Goal: Transaction & Acquisition: Register for event/course

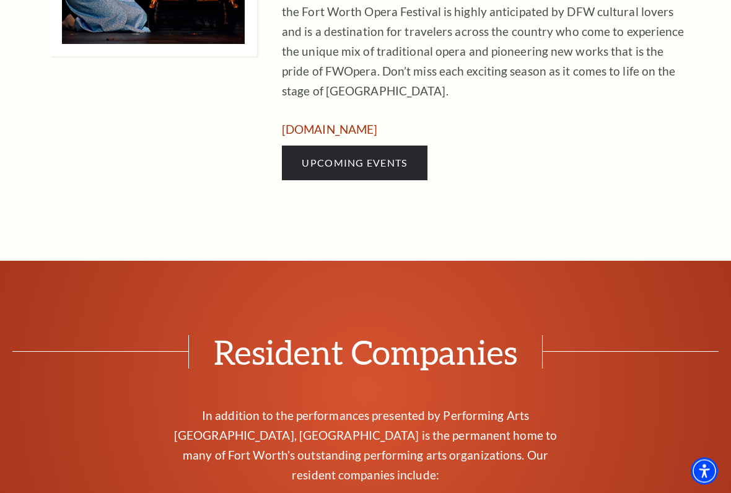
scroll to position [894, 0]
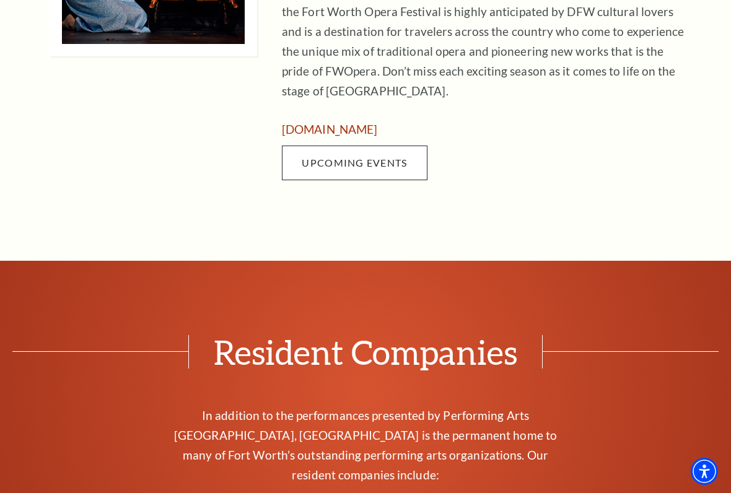
click at [321, 157] on span "Upcoming Events" at bounding box center [354, 163] width 105 height 12
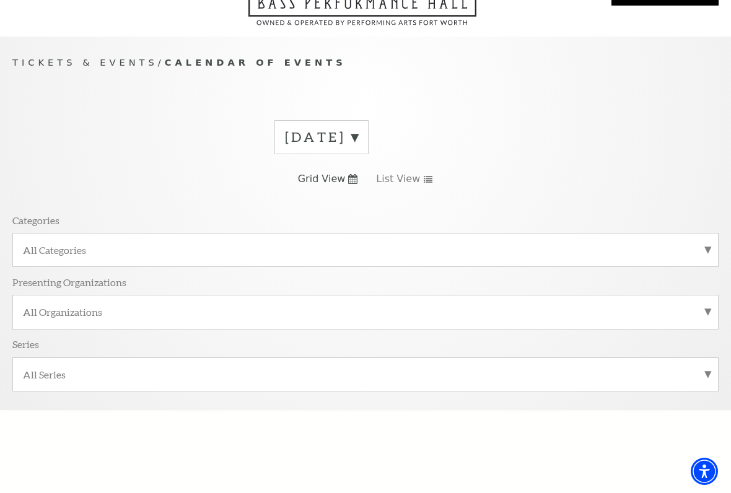
scroll to position [76, 0]
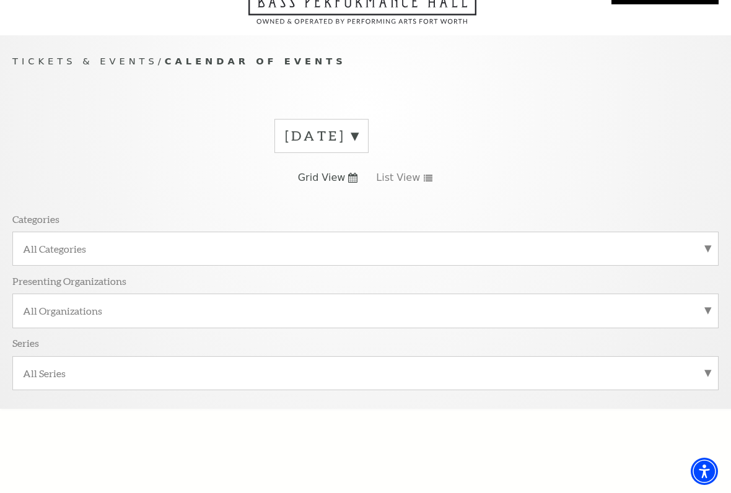
click at [358, 133] on label "[DATE]" at bounding box center [321, 135] width 73 height 19
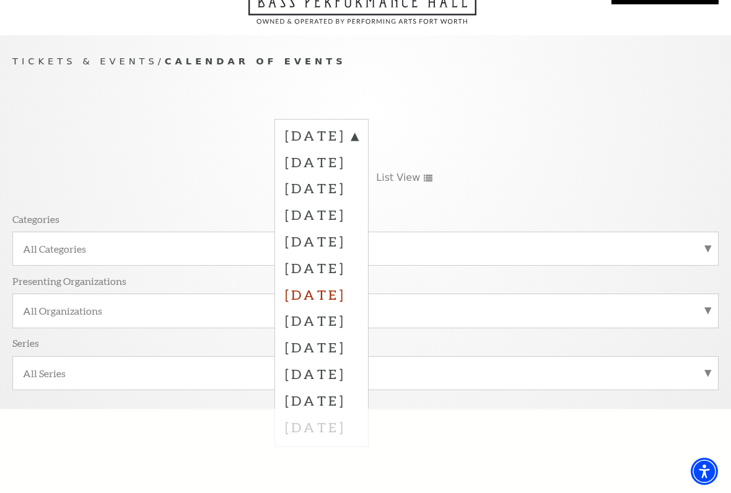
click at [358, 295] on label "[DATE]" at bounding box center [321, 294] width 73 height 27
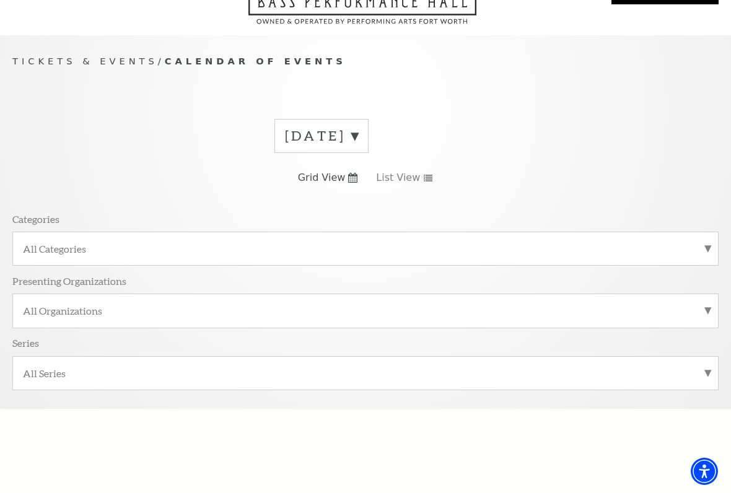
click at [358, 143] on label "[DATE]" at bounding box center [321, 135] width 73 height 19
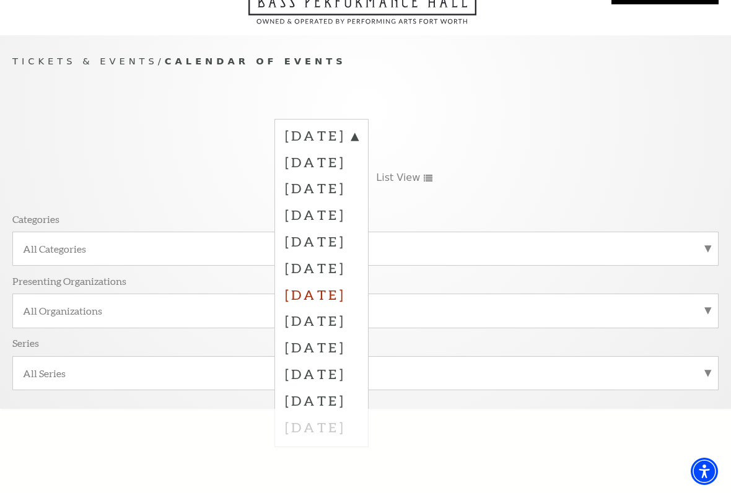
click at [352, 291] on label "[DATE]" at bounding box center [321, 294] width 73 height 27
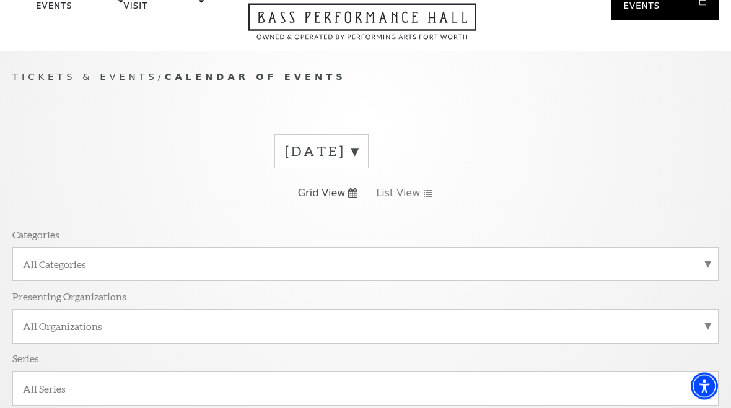
scroll to position [0, 0]
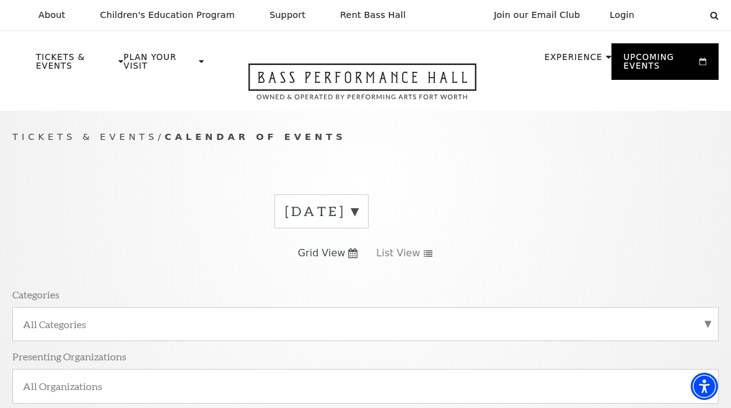
click at [358, 214] on label "[DATE]" at bounding box center [321, 211] width 73 height 19
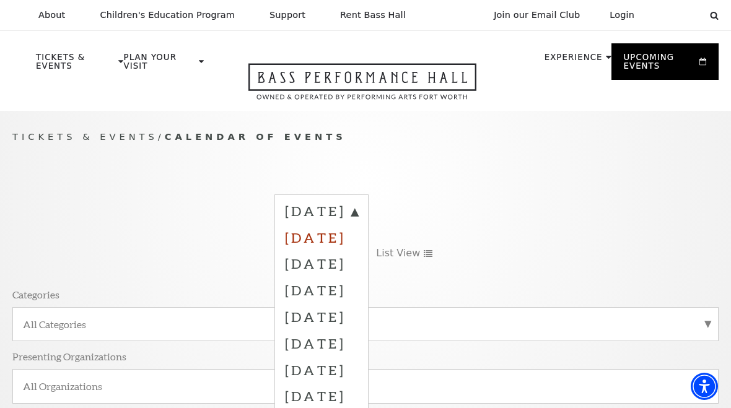
click at [358, 234] on label "[DATE]" at bounding box center [321, 237] width 73 height 27
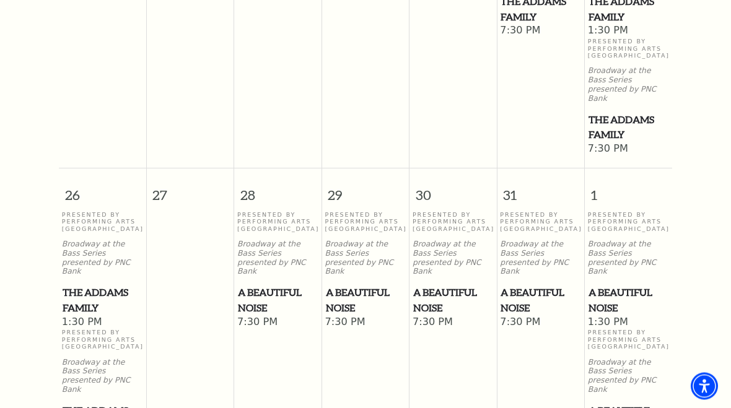
scroll to position [1219, 0]
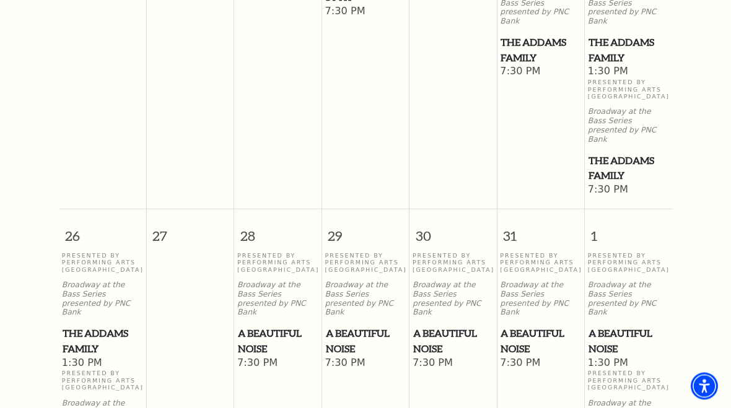
click at [626, 326] on span "A Beautiful Noise" at bounding box center [628, 341] width 80 height 30
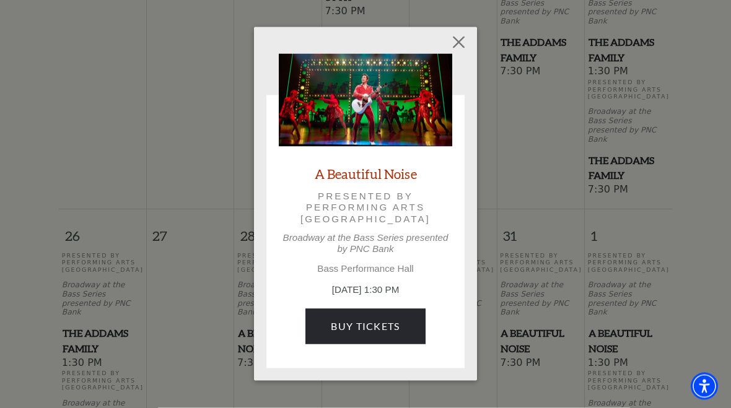
scroll to position [1219, 0]
click at [456, 54] on button "Close" at bounding box center [459, 43] width 24 height 24
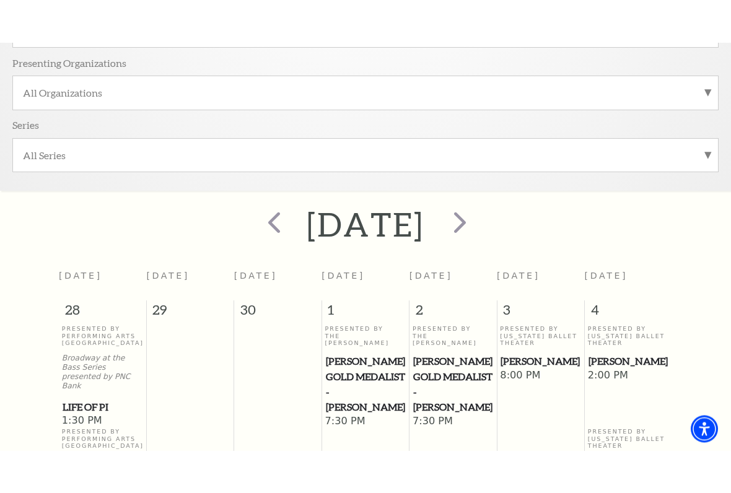
scroll to position [290, 0]
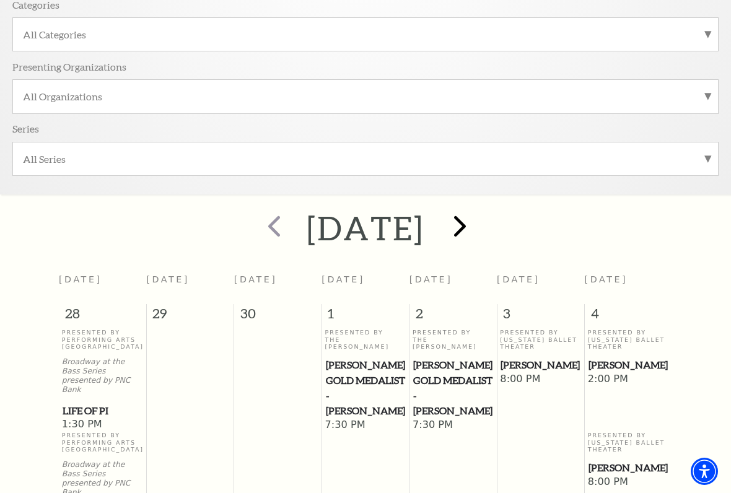
click at [477, 223] on span "next" at bounding box center [459, 225] width 35 height 35
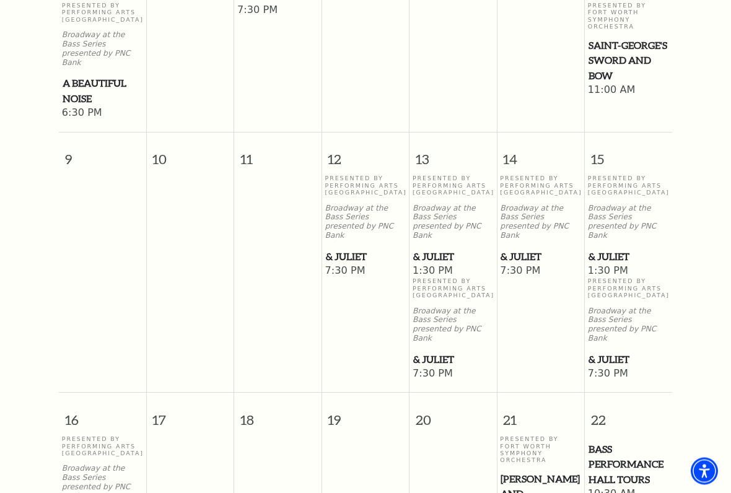
scroll to position [1026, 0]
click at [360, 249] on span "& Juliet" at bounding box center [366, 256] width 80 height 15
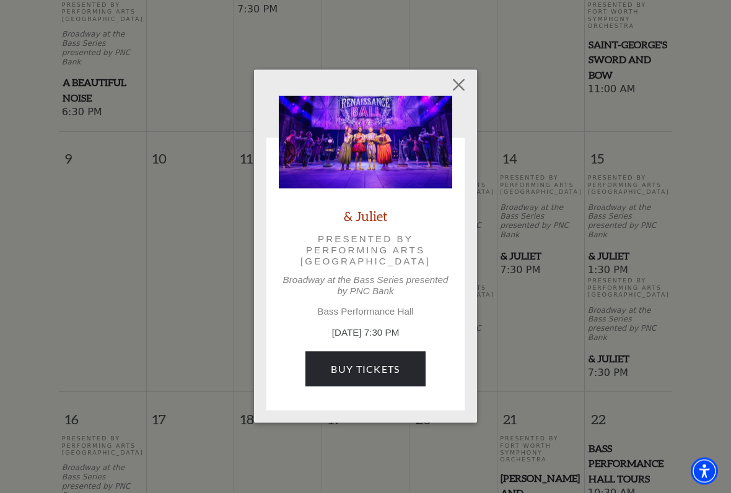
scroll to position [1027, 0]
click at [455, 93] on button "Close" at bounding box center [459, 85] width 24 height 24
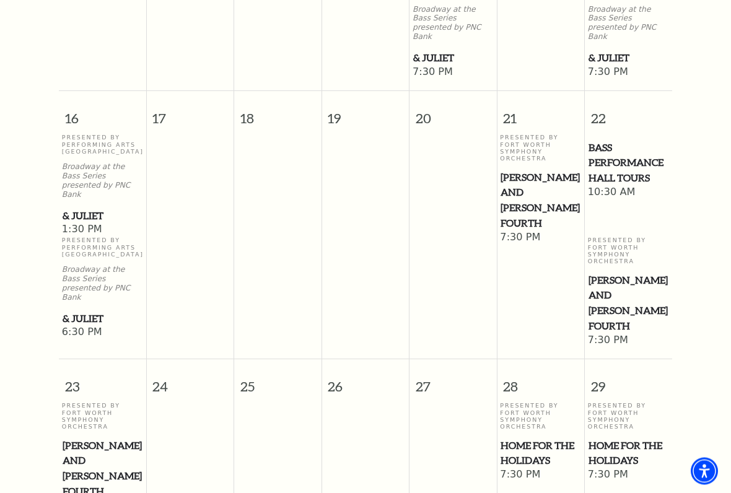
scroll to position [1330, 0]
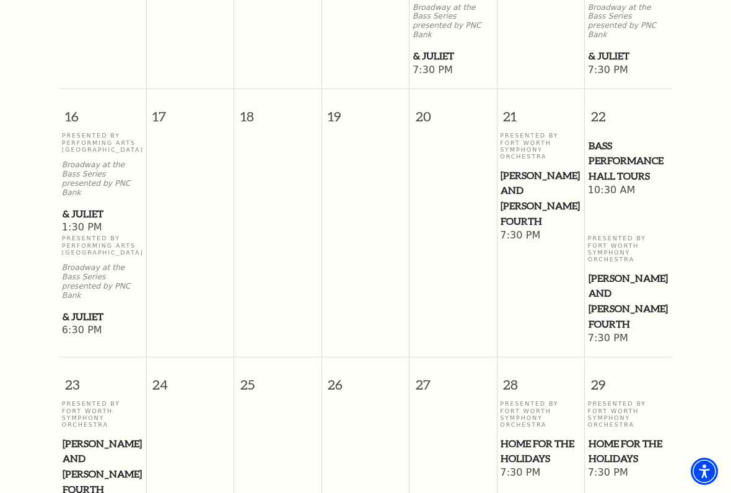
click at [536, 168] on span "[PERSON_NAME] and [PERSON_NAME] Fourth" at bounding box center [540, 198] width 80 height 61
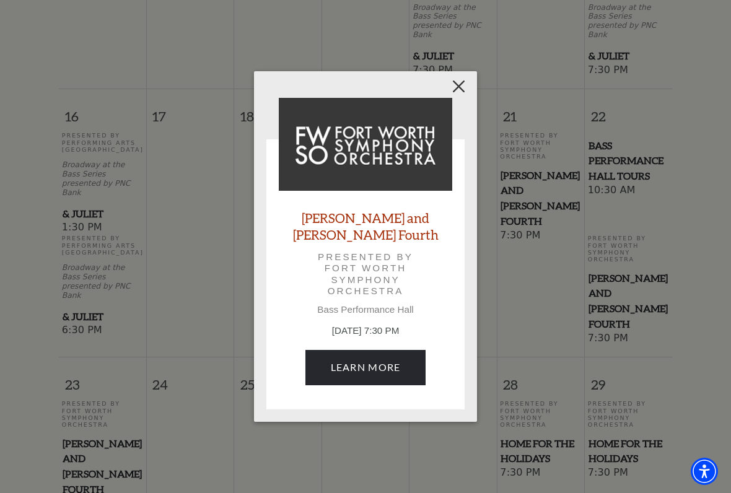
click at [457, 98] on button "Close" at bounding box center [459, 87] width 24 height 24
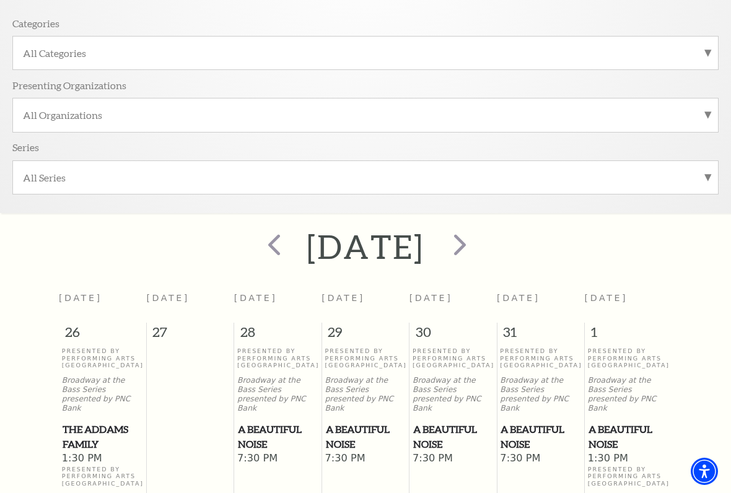
scroll to position [308, 0]
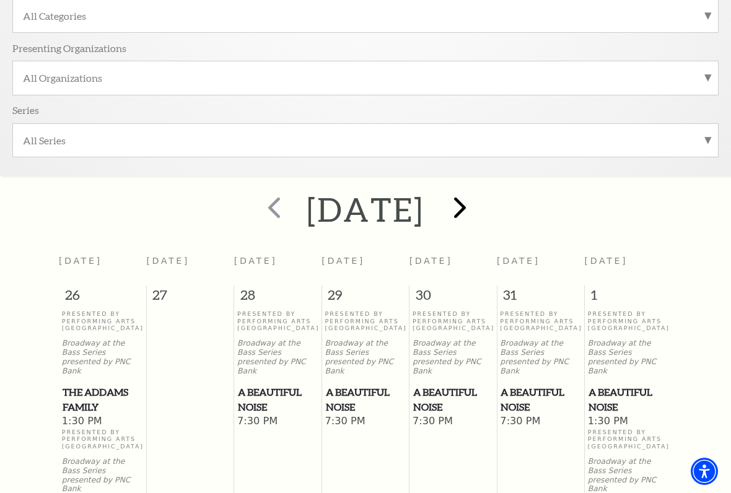
click at [477, 207] on span "next" at bounding box center [459, 207] width 35 height 35
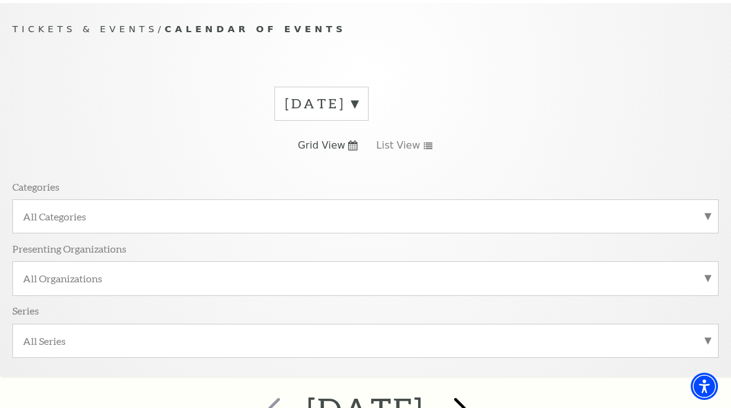
scroll to position [0, 0]
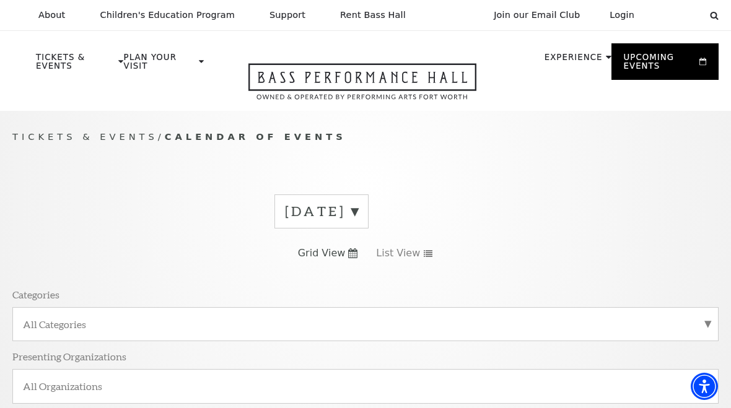
click at [358, 208] on label "[DATE]" at bounding box center [321, 211] width 73 height 19
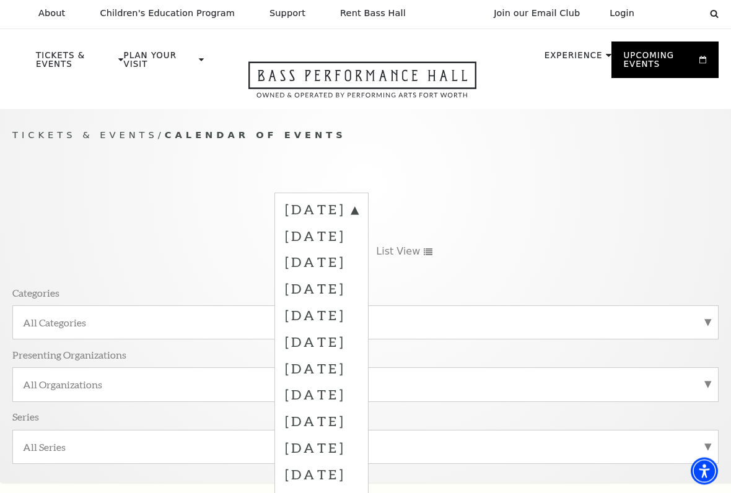
scroll to position [2, 0]
click at [358, 309] on label "[DATE]" at bounding box center [321, 315] width 73 height 27
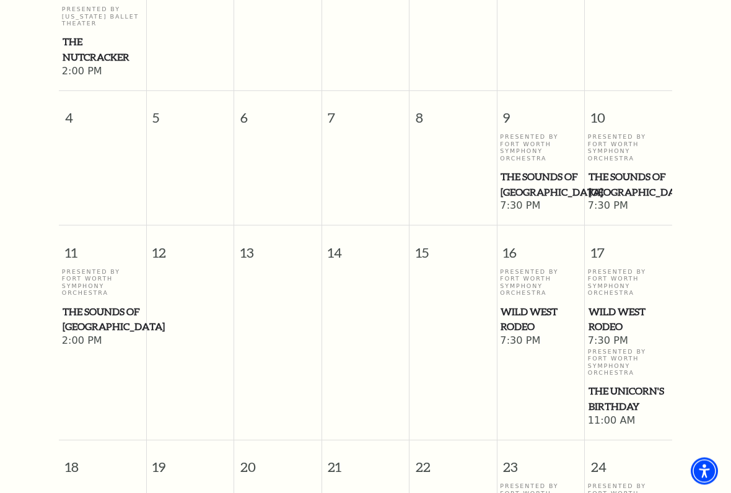
scroll to position [613, 0]
click at [542, 192] on span "The Sounds of [GEOGRAPHIC_DATA]" at bounding box center [540, 184] width 80 height 30
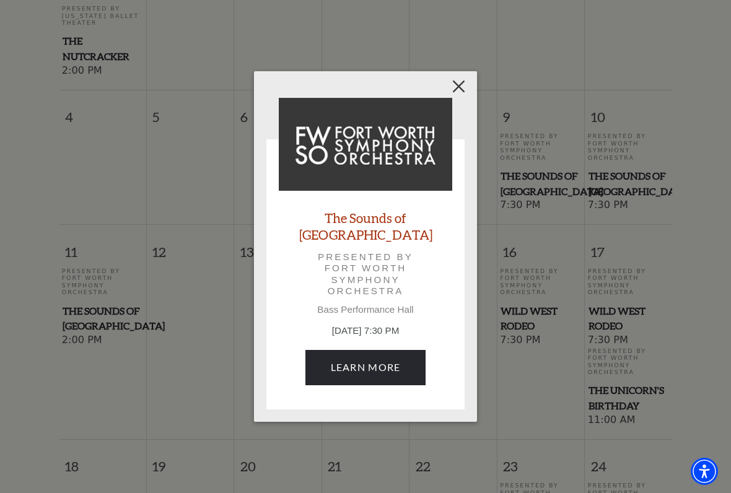
click at [463, 92] on button "Close" at bounding box center [459, 87] width 24 height 24
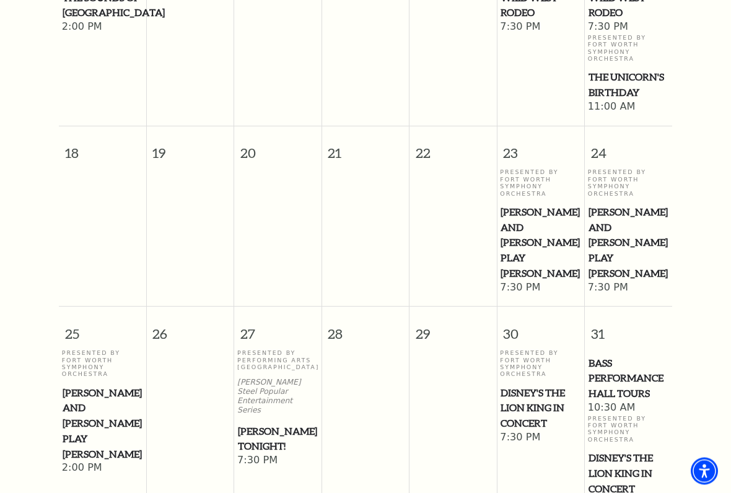
scroll to position [927, 0]
click at [551, 233] on span "[PERSON_NAME] and [PERSON_NAME] Play [PERSON_NAME]" at bounding box center [540, 242] width 80 height 77
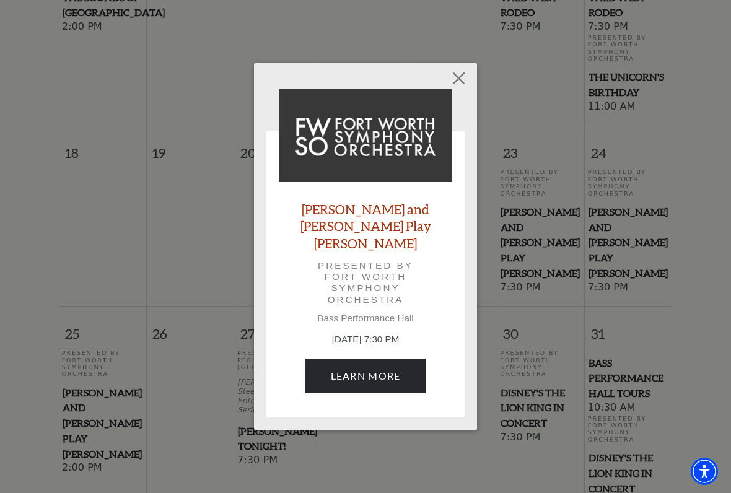
click at [698, 296] on div "[PERSON_NAME] and [PERSON_NAME] Play [PERSON_NAME] Presented by Fort Worth Symp…" at bounding box center [365, 246] width 731 height 493
click at [459, 90] on button "Close" at bounding box center [459, 78] width 24 height 24
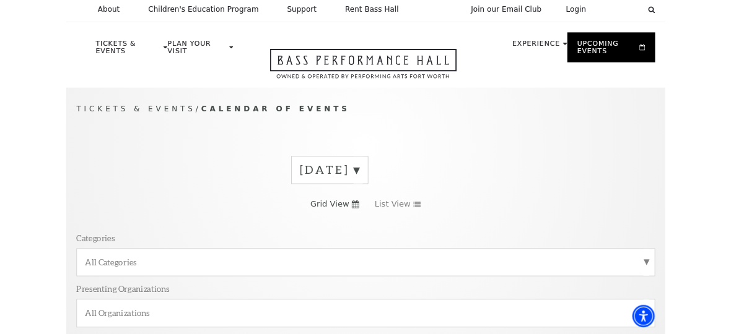
scroll to position [0, 0]
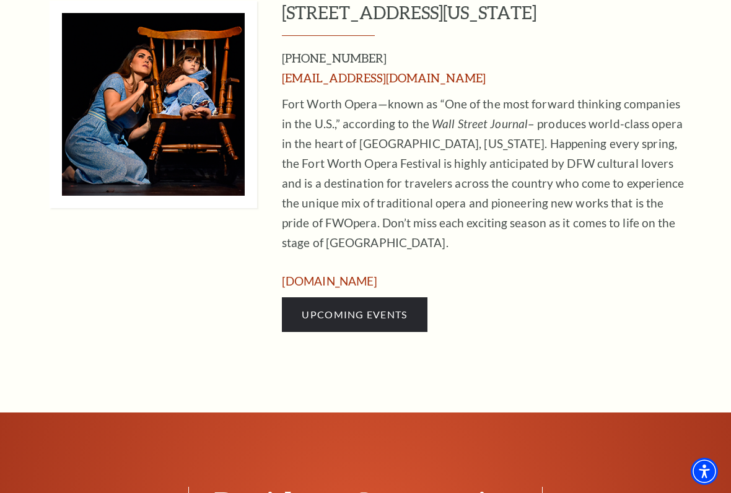
scroll to position [743, 0]
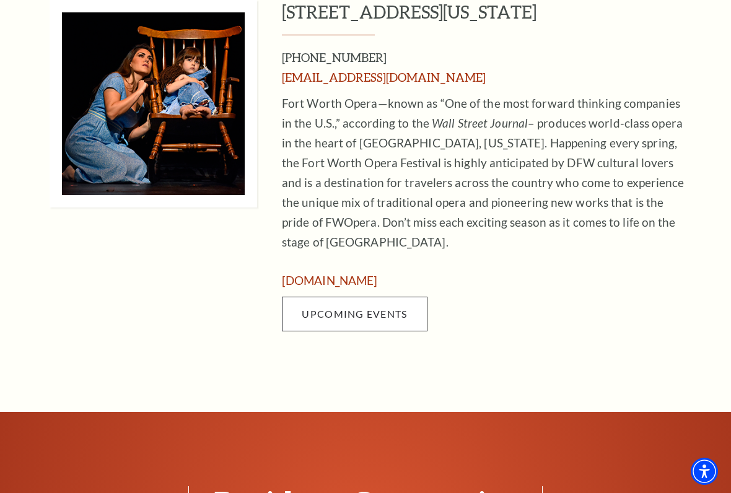
click at [384, 297] on link "Upcoming Events" at bounding box center [355, 314] width 146 height 35
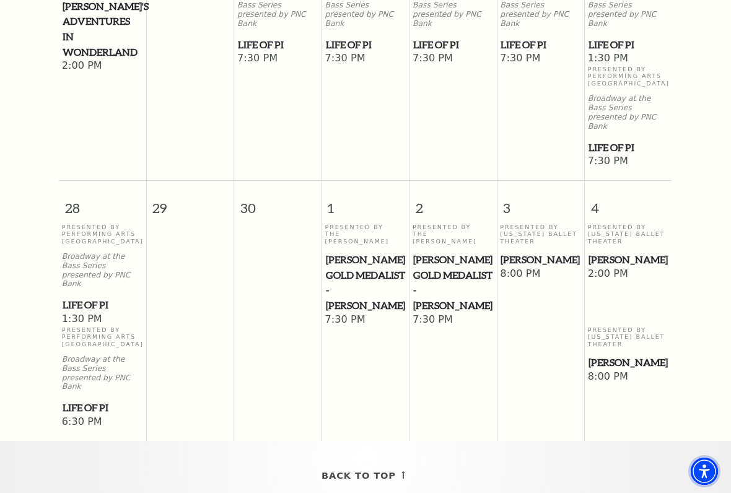
scroll to position [1249, 0]
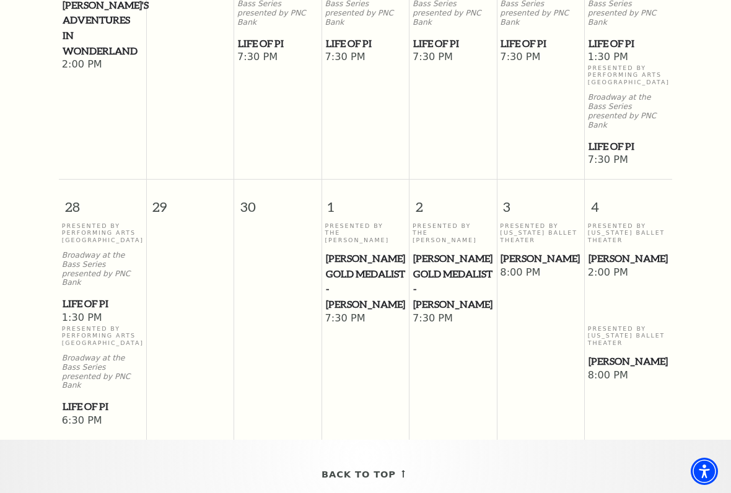
click at [543, 251] on span "[PERSON_NAME]" at bounding box center [540, 258] width 80 height 15
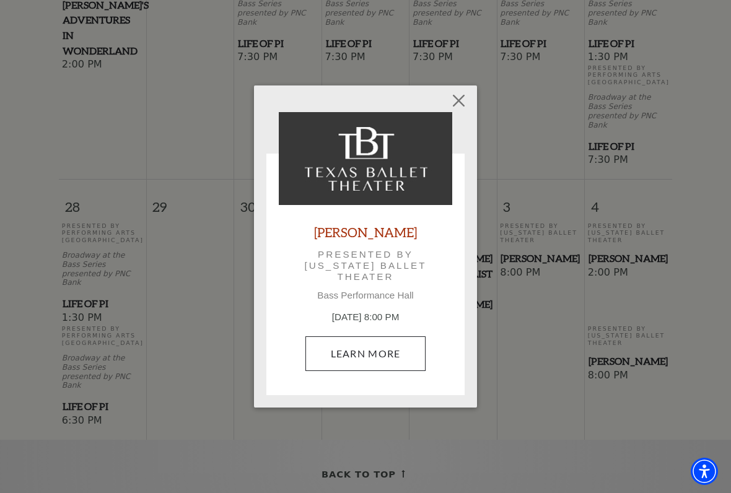
click at [388, 351] on link "Learn More" at bounding box center [365, 353] width 121 height 35
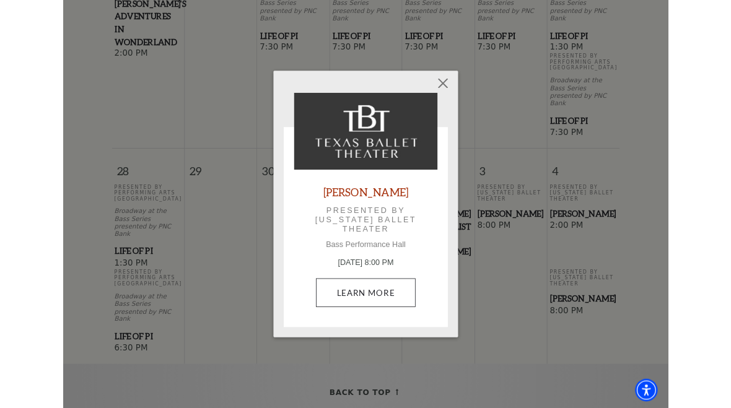
scroll to position [1284, 0]
